Goal: Check status

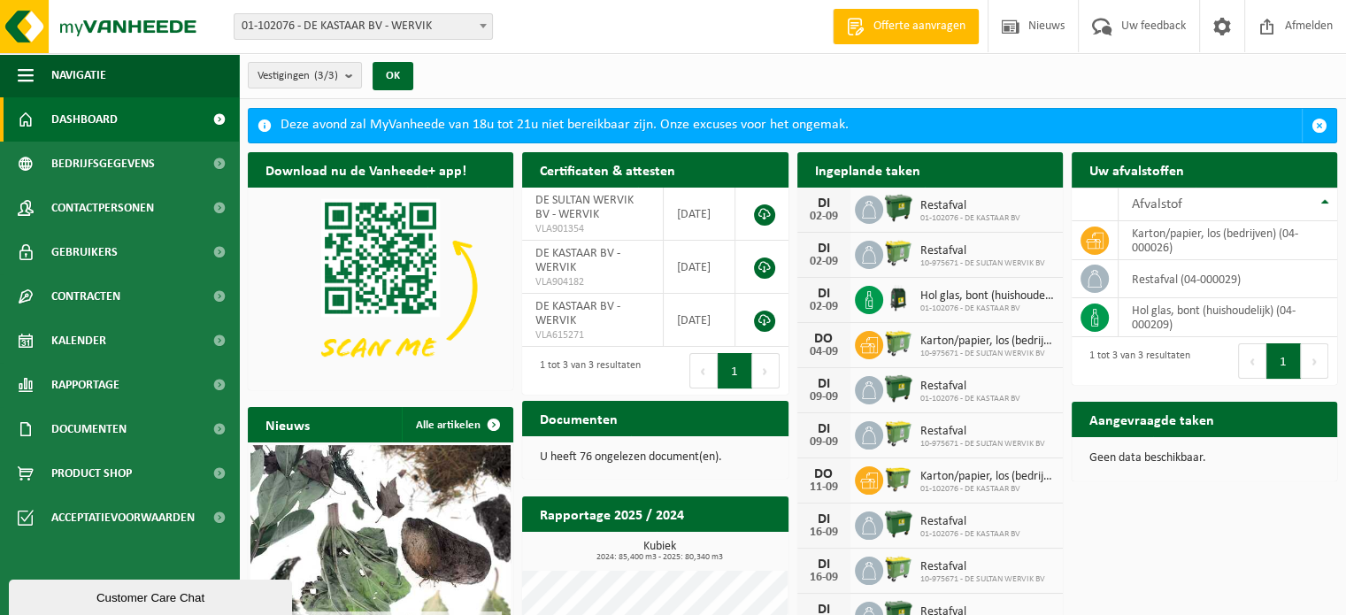
click at [114, 336] on link "Kalender" at bounding box center [119, 341] width 239 height 44
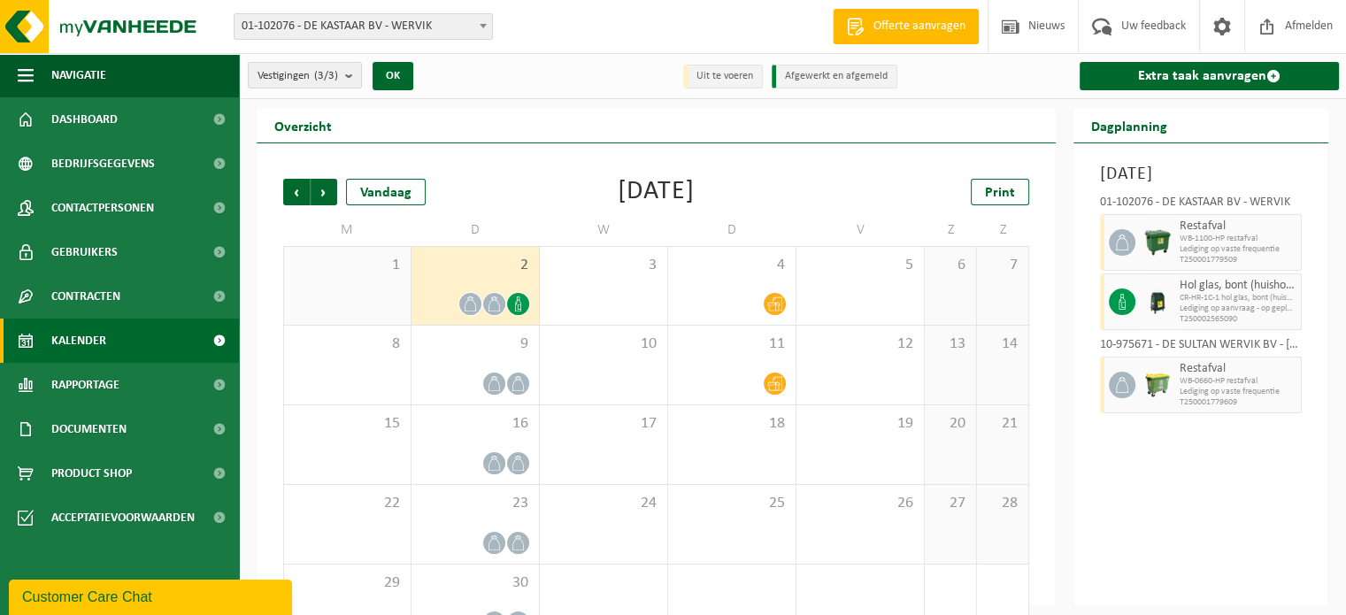
click at [519, 307] on icon at bounding box center [518, 304] width 15 height 15
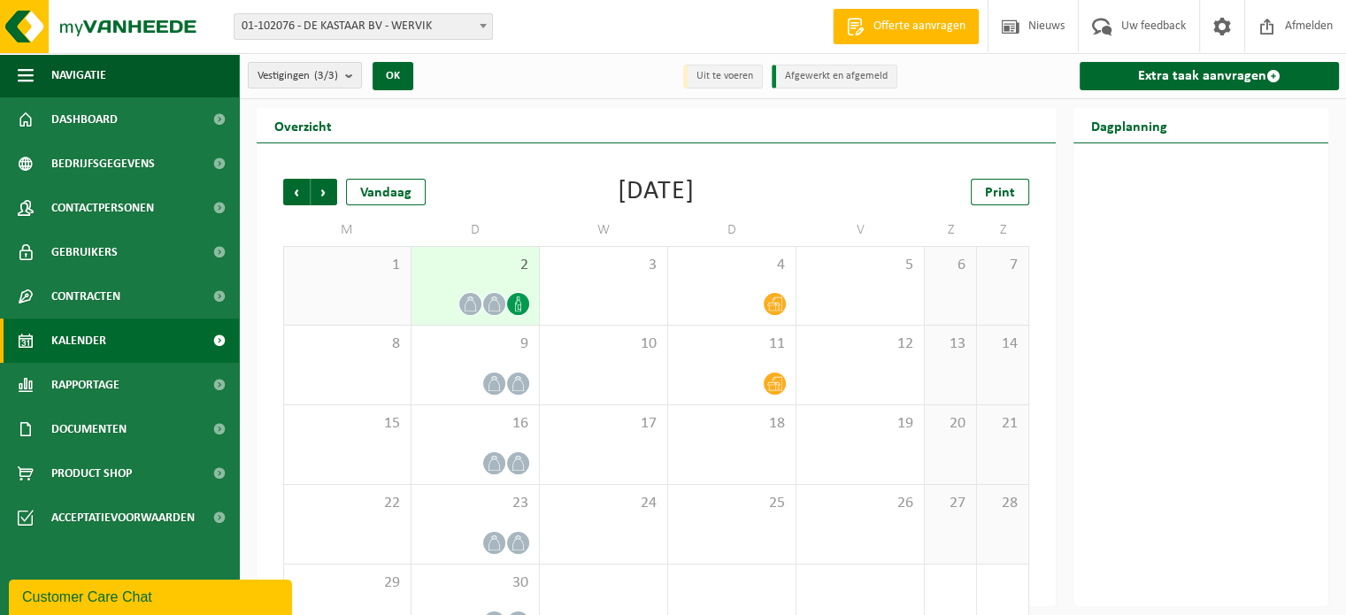
click at [485, 261] on span "2" at bounding box center [475, 265] width 110 height 19
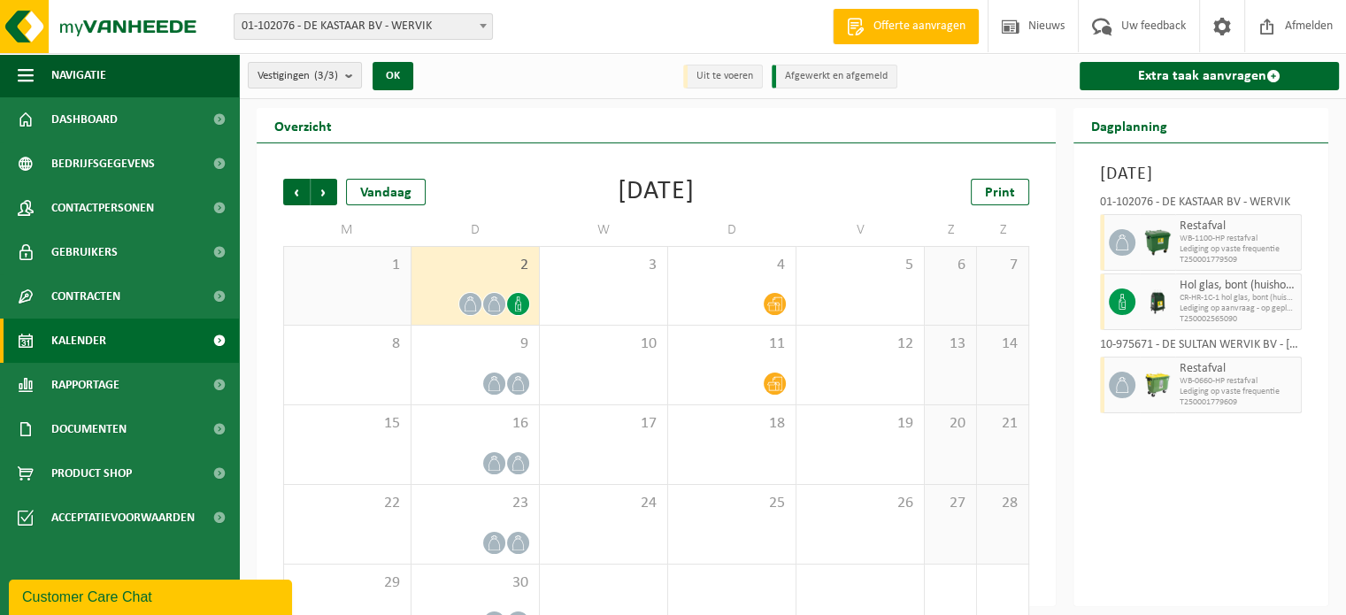
click at [701, 28] on div "Vestiging: 01-102076 - DE KASTAAR BV - WERVIK 10-975779 - DE SULTAN WERVIK BV -…" at bounding box center [673, 27] width 1346 height 54
click at [651, 43] on div "Vestiging: 01-102076 - DE KASTAAR BV - WERVIK 10-975779 - DE SULTAN WERVIK BV -…" at bounding box center [673, 27] width 1346 height 54
click at [712, 46] on div "Vestiging: 01-102076 - DE KASTAAR BV - WERVIK 10-975779 - DE SULTAN WERVIK BV -…" at bounding box center [673, 27] width 1346 height 54
click at [687, 38] on div "Vestiging: 01-102076 - DE KASTAAR BV - WERVIK 10-975779 - DE SULTAN WERVIK BV -…" at bounding box center [673, 27] width 1346 height 54
click at [639, 13] on div "Vestiging: 01-102076 - DE KASTAAR BV - WERVIK 10-975779 - DE SULTAN WERVIK BV -…" at bounding box center [673, 27] width 1346 height 54
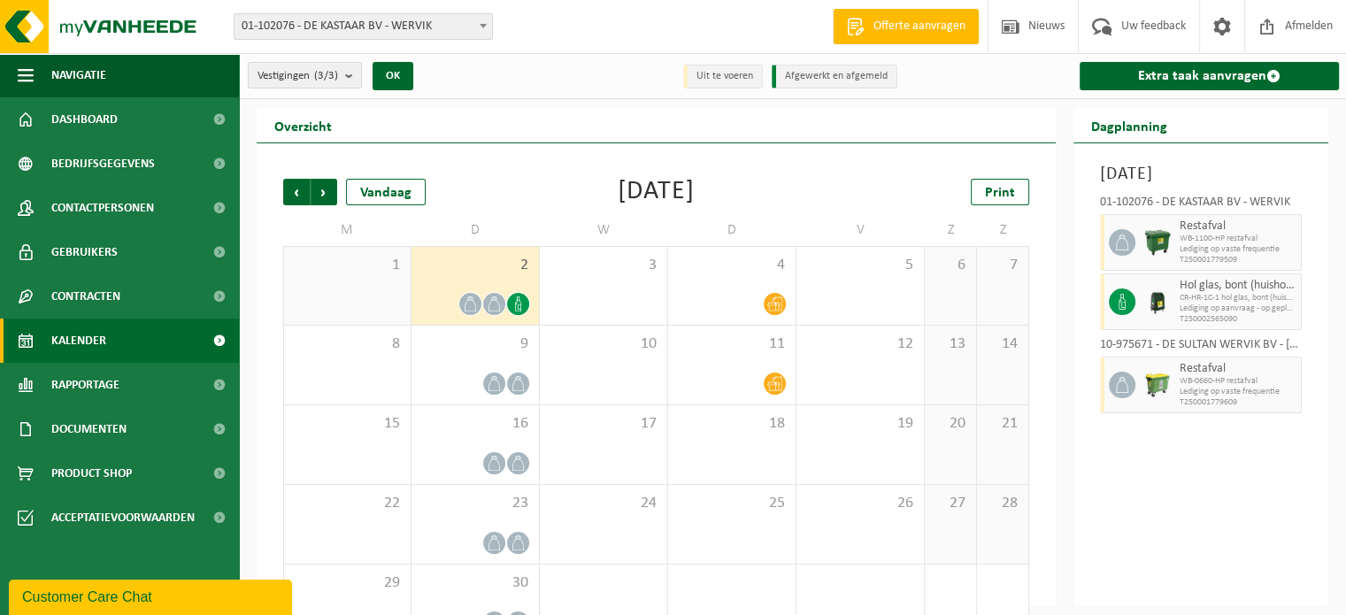
click at [690, 20] on div "Vestiging: 01-102076 - DE KASTAAR BV - WERVIK 10-975779 - DE SULTAN WERVIK BV -…" at bounding box center [673, 27] width 1346 height 54
click at [663, 21] on div "Vestiging: 01-102076 - DE KASTAAR BV - WERVIK 10-975779 - DE SULTAN WERVIK BV -…" at bounding box center [673, 27] width 1346 height 54
click at [569, 38] on div "Vestiging: 01-102076 - DE KASTAAR BV - WERVIK 10-975779 - DE SULTAN WERVIK BV -…" at bounding box center [673, 27] width 1346 height 54
click at [594, 33] on div "Vestiging: 01-102076 - DE KASTAAR BV - WERVIK 10-975779 - DE SULTAN WERVIK BV -…" at bounding box center [673, 27] width 1346 height 54
click at [559, 52] on div "Vestiging: 01-102076 - DE KASTAAR BV - WERVIK 10-975779 - DE SULTAN WERVIK BV -…" at bounding box center [673, 27] width 1346 height 54
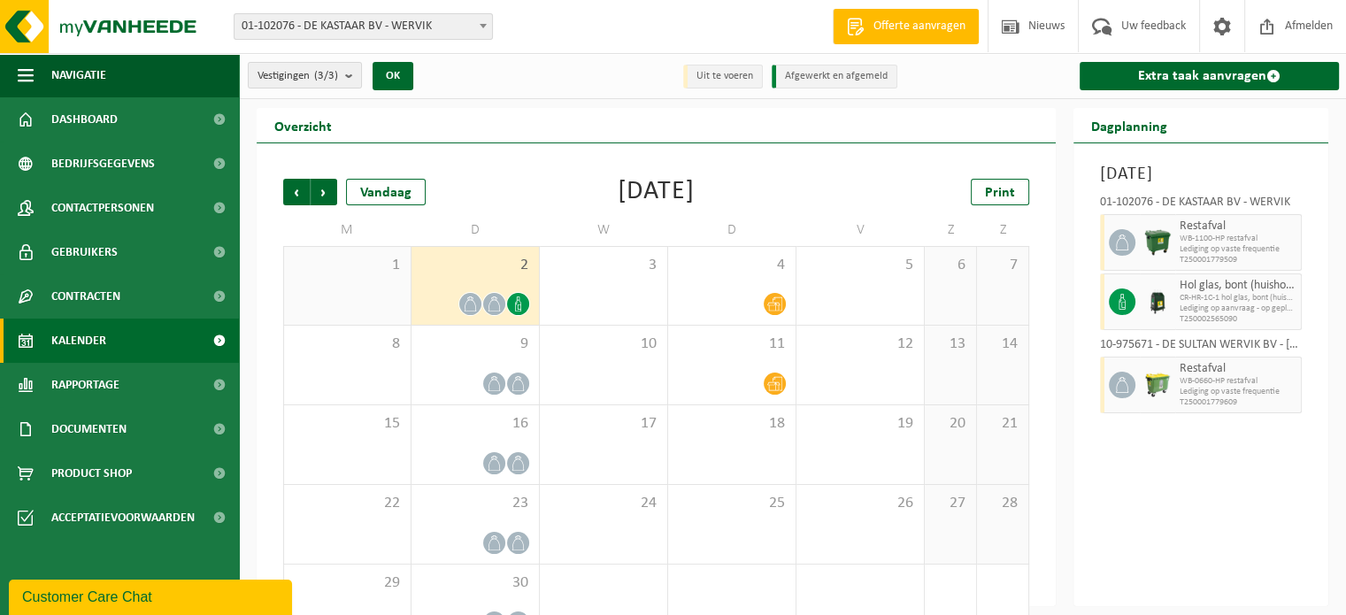
click at [589, 31] on div "Vestiging: 01-102076 - DE KASTAAR BV - WERVIK 10-975779 - DE SULTAN WERVIK BV -…" at bounding box center [673, 27] width 1346 height 54
